Goal: Information Seeking & Learning: Learn about a topic

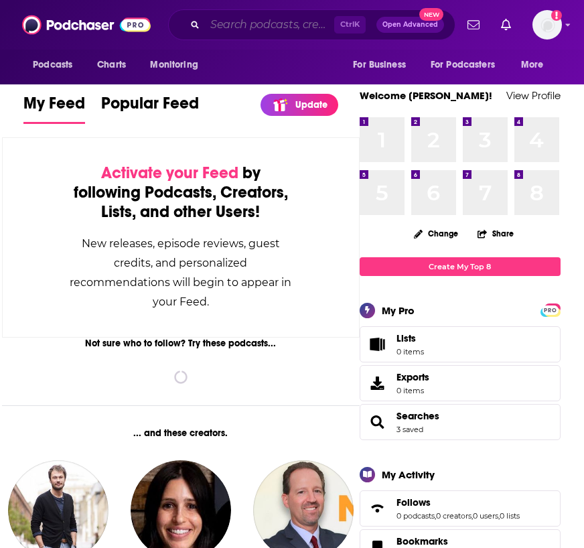
click at [242, 19] on input "Search podcasts, credits, & more..." at bounding box center [269, 24] width 129 height 21
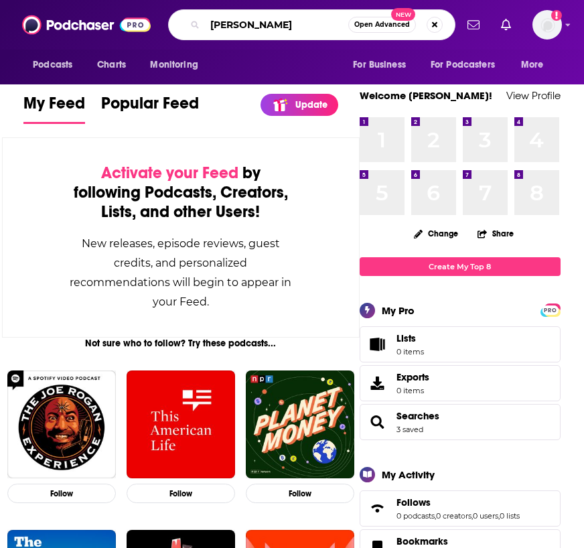
type input "[PERSON_NAME]"
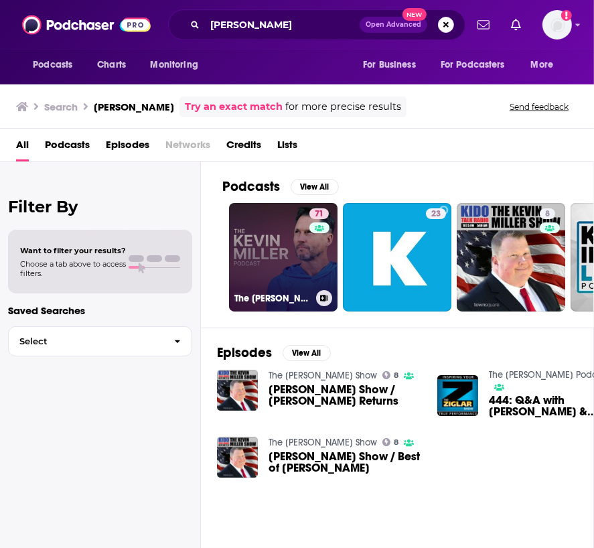
click at [275, 254] on link "71 The [PERSON_NAME] Podcast" at bounding box center [283, 257] width 108 height 108
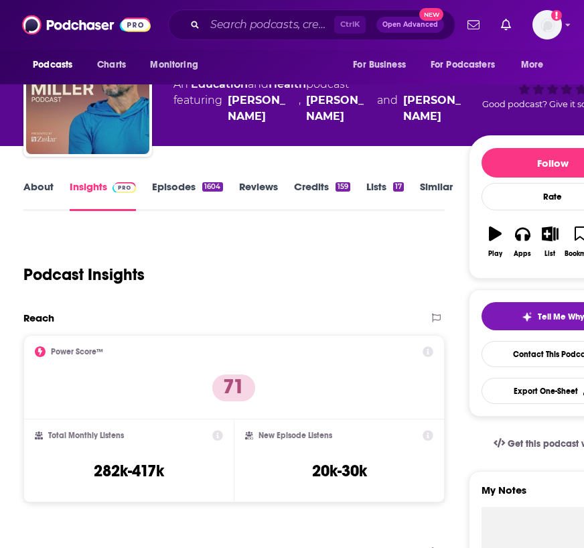
scroll to position [63, 0]
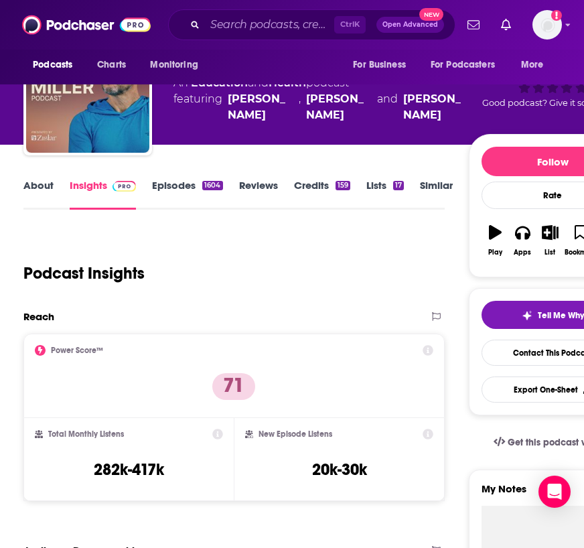
click at [251, 37] on div "Ctrl K Open Advanced New" at bounding box center [311, 24] width 287 height 31
click at [246, 31] on input "Search podcasts, credits, & more..." at bounding box center [269, 24] width 129 height 21
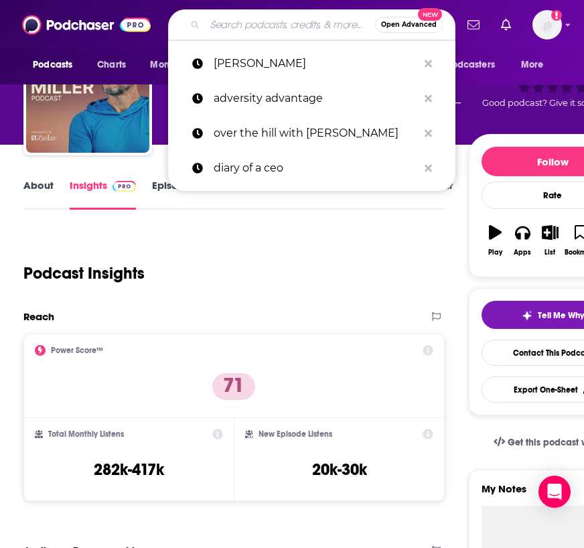
paste input "[PERSON_NAME] Show"
type input "[PERSON_NAME] Show"
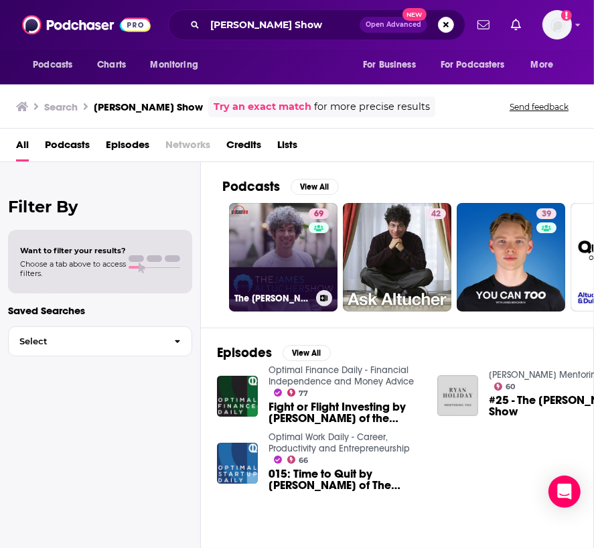
click at [275, 256] on link "69 The [PERSON_NAME] Show" at bounding box center [283, 257] width 108 height 108
